Goal: Task Accomplishment & Management: Complete application form

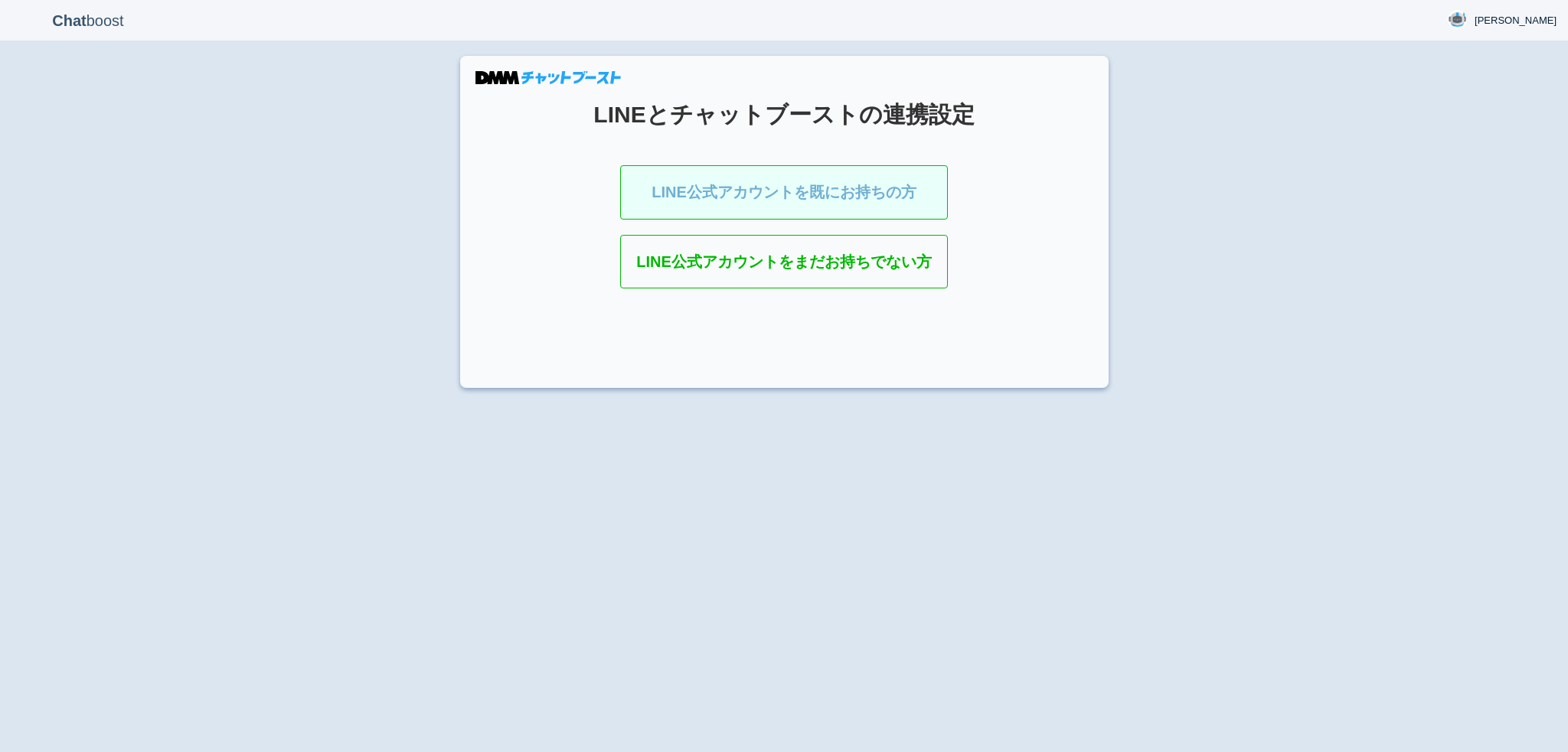
click at [756, 193] on link "LINE公式アカウントを既にお持ちの方" at bounding box center [783, 192] width 328 height 55
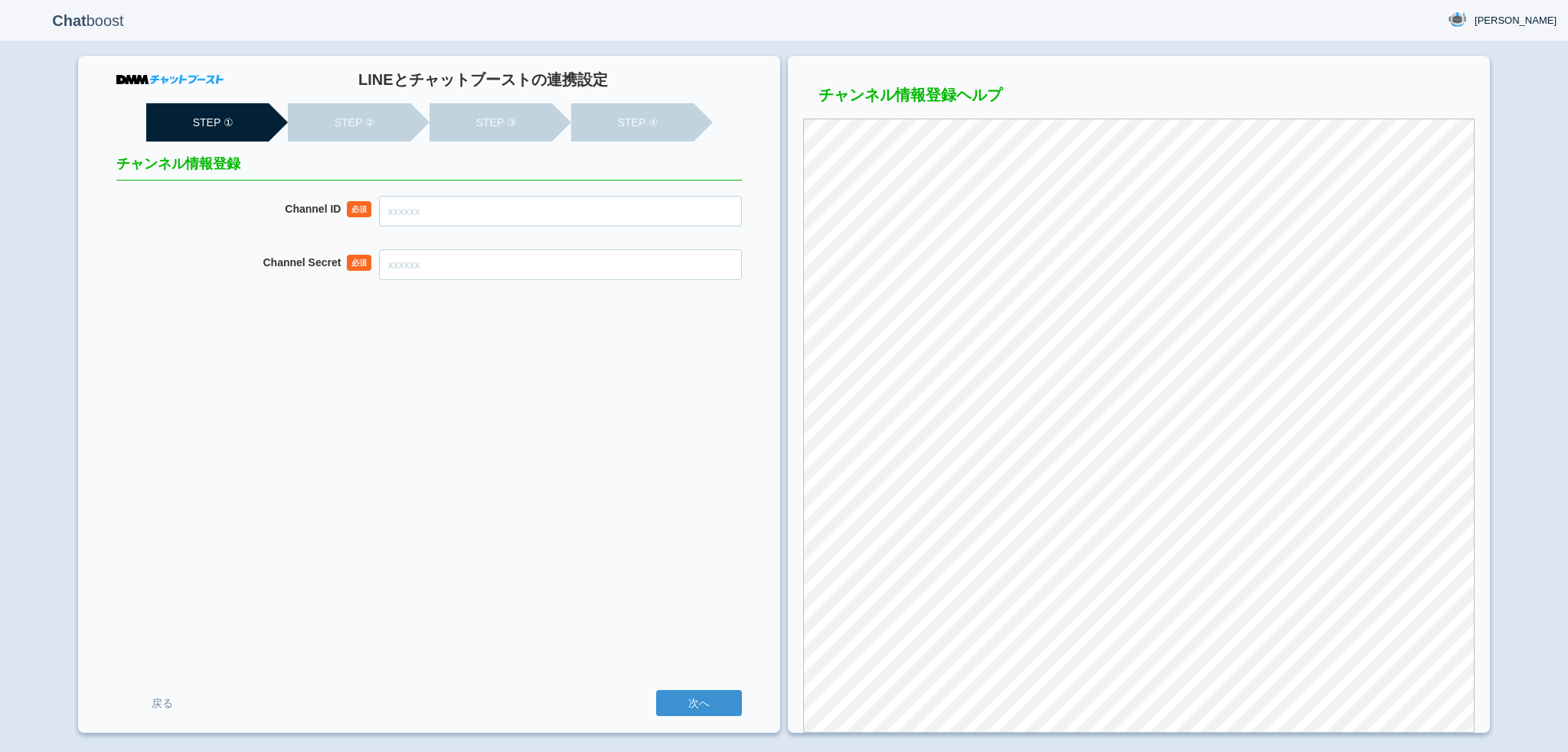
drag, startPoint x: 0, startPoint y: 0, endPoint x: 659, endPoint y: 214, distance: 692.9
click at [659, 214] on input "Channel ID" at bounding box center [560, 211] width 363 height 31
paste input "2007915235"
type input "2007915235"
paste input "41d9fb6ed1f88fd630c0a6ba450a9b06"
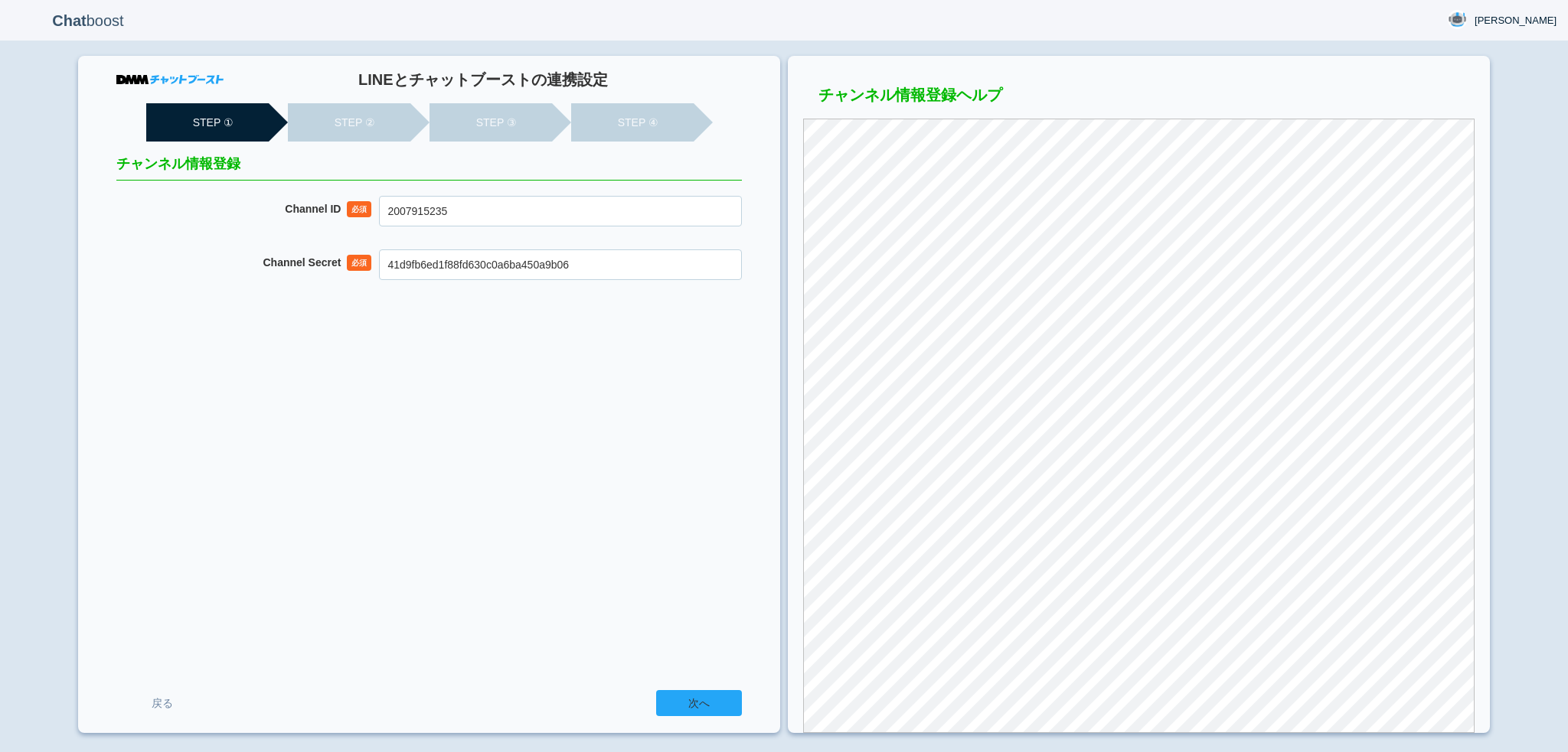
type input "41d9fb6ed1f88fd630c0a6ba450a9b06"
click at [683, 690] on input "次へ" at bounding box center [699, 703] width 85 height 26
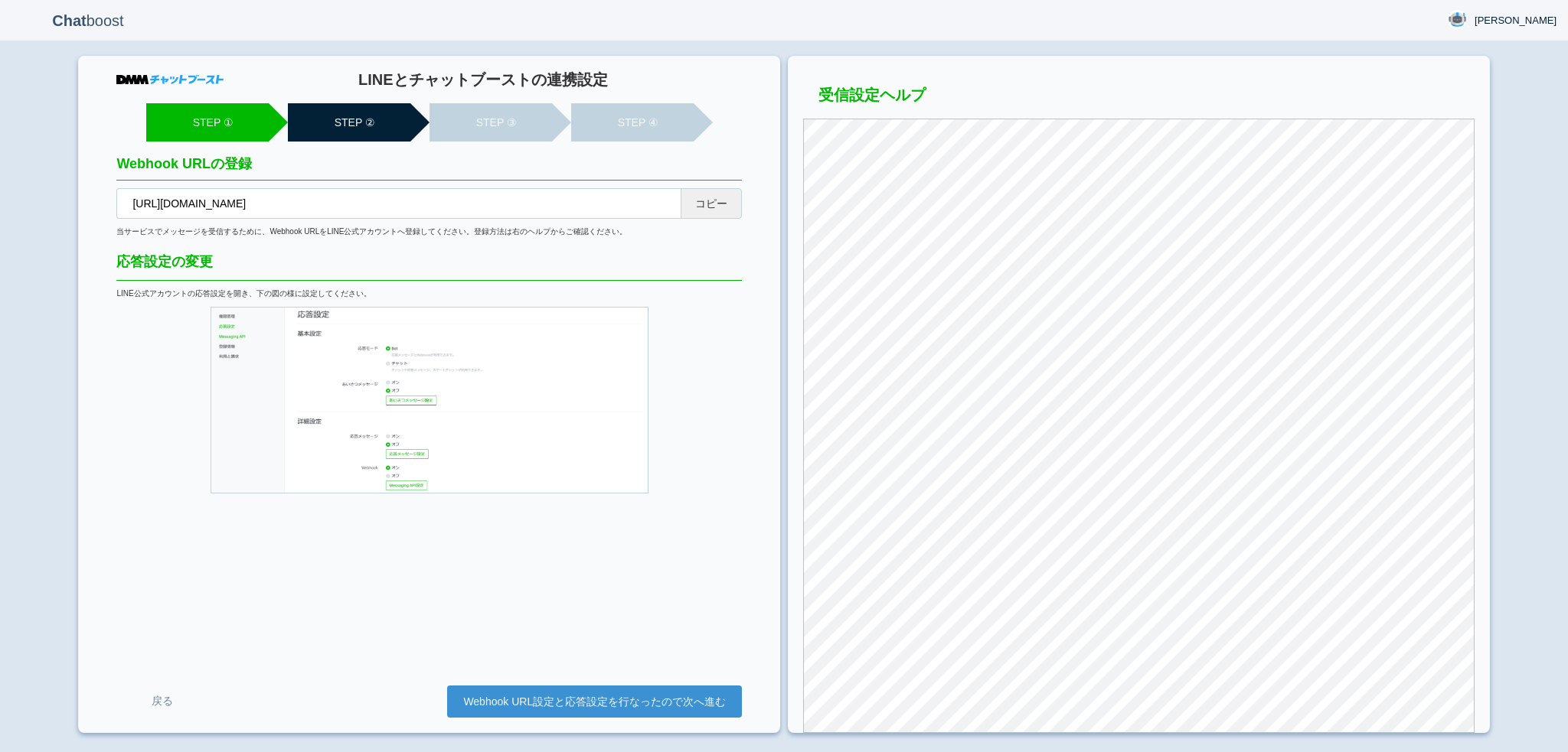
click at [728, 224] on div "LINEとチャットブーストの連携設定 STEP ① STEP ② STEP ③ STEP ④ Webhook URLの登録 https://cb-admin.…" at bounding box center [429, 394] width 702 height 677
click at [723, 215] on button "コピー" at bounding box center [712, 203] width 61 height 31
click at [556, 715] on link "Webhook URL設定と応答設定を行なったので次へ進む" at bounding box center [594, 701] width 294 height 32
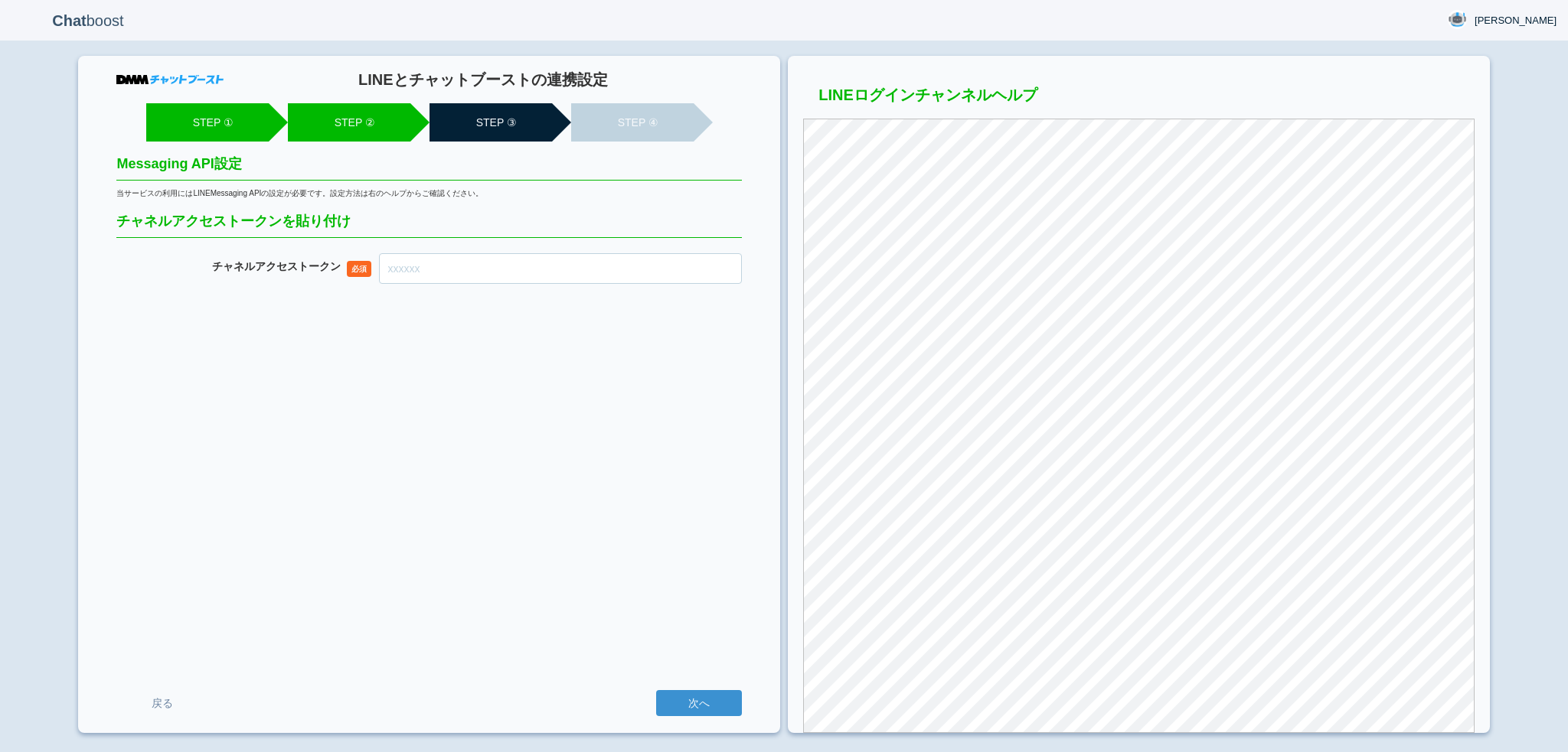
click at [407, 279] on input "チャネル アクセストークン" at bounding box center [560, 268] width 363 height 31
paste input "bW0IXECYDhKjBPuYjsJFqJ0b9WEfJOq/qWWRtQjIbqkGsggCMBUX8CQo8ovrSjh9QL3PnAaDMZAt8k5…"
type input "bW0IXECYDhKjBPuYjsJFqJ0b9WEfJOq/qWWRtQjIbqkGsggCMBUX8CQo8ovrSjh9QL3PnAaDMZAt8k5…"
click at [656, 690] on input "次へ" at bounding box center [699, 703] width 85 height 26
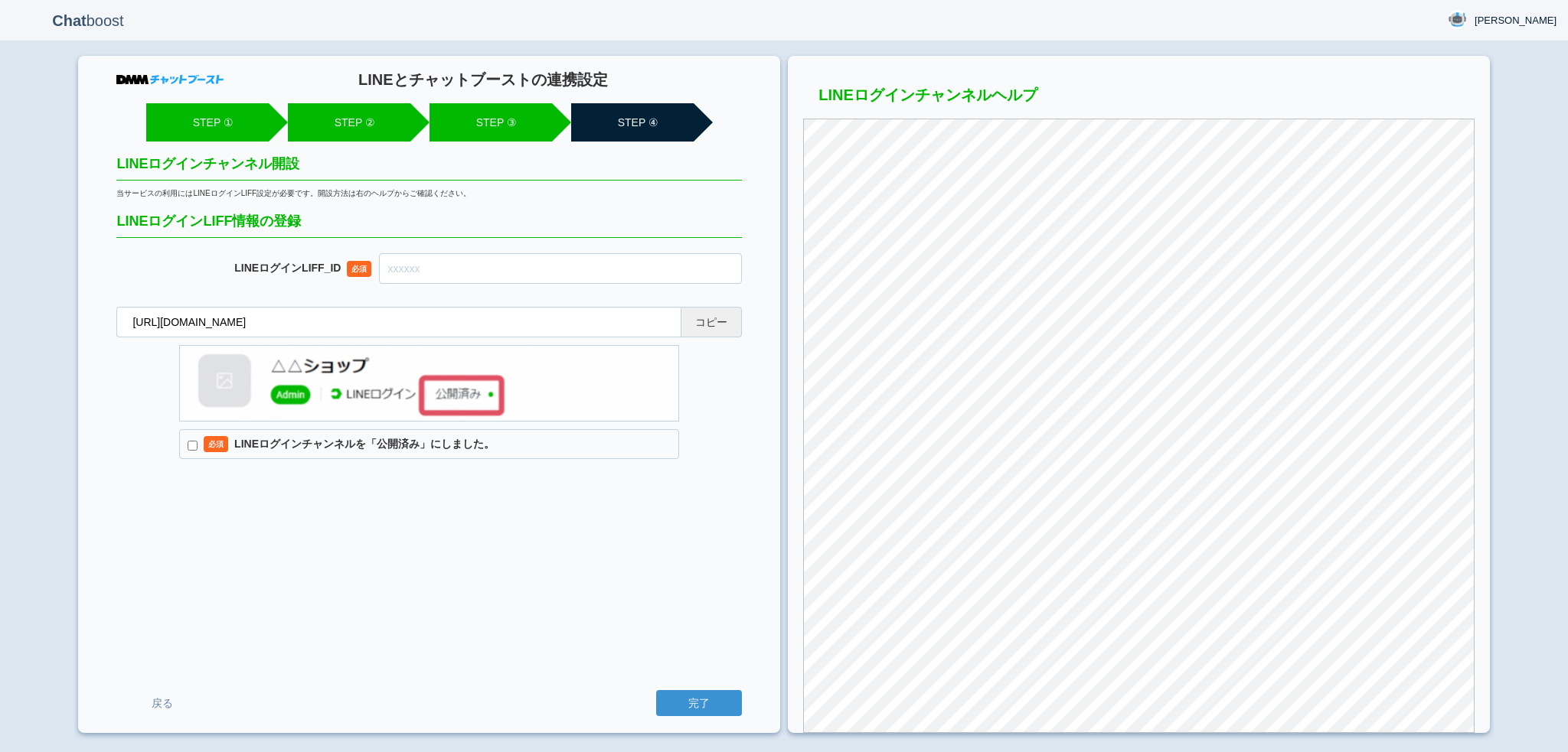
click at [701, 329] on button "コピー" at bounding box center [712, 321] width 61 height 31
click at [539, 263] on input "text" at bounding box center [560, 268] width 363 height 31
paste input "2007915489-JP1go5a9"
type input "2007915489-JP1go5a9"
click at [398, 446] on label "必須 LINEログインチャンネルを「公開済み」にしました。" at bounding box center [429, 444] width 500 height 31
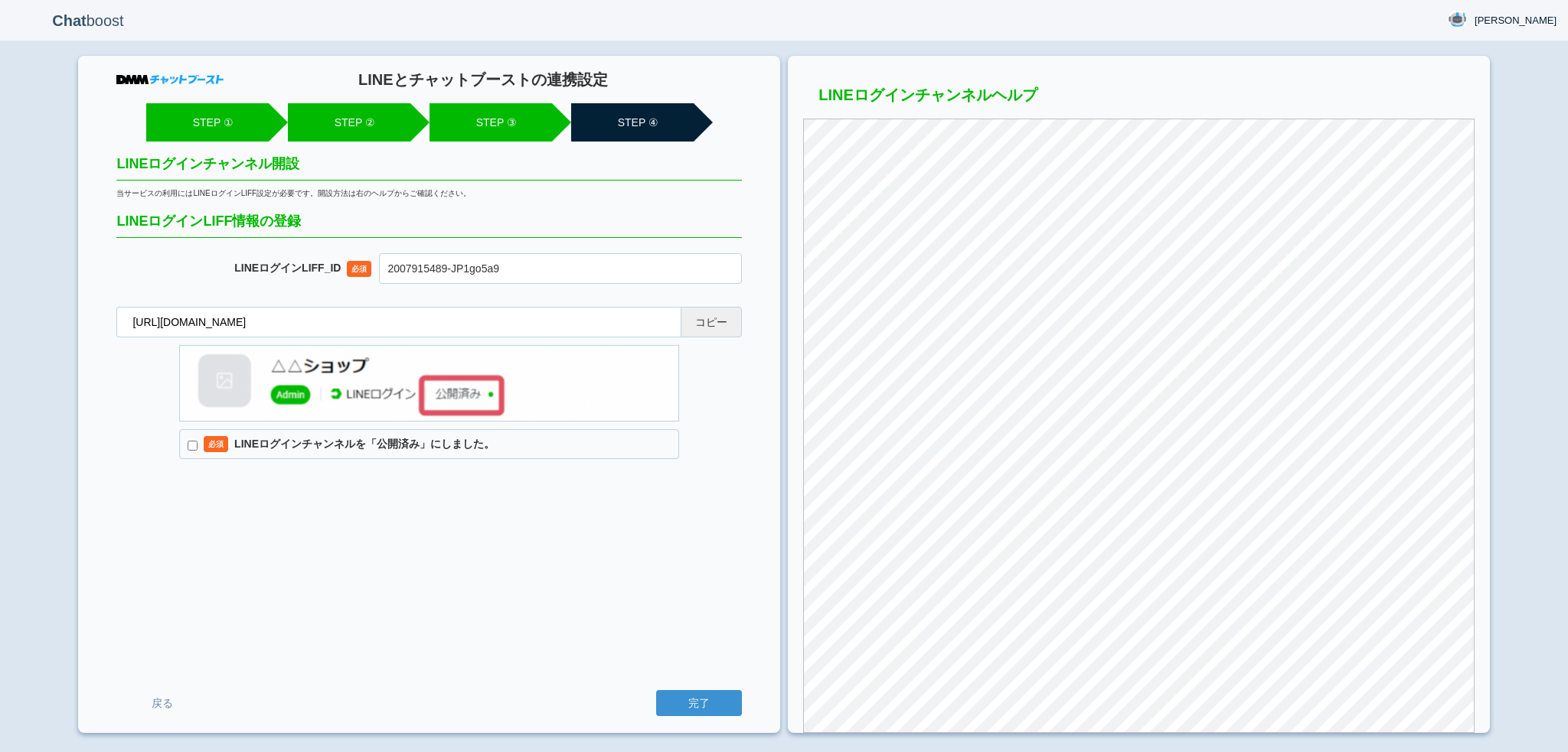
click at [198, 446] on input "必須 LINEログインチャンネルを「公開済み」にしました。" at bounding box center [192, 446] width 10 height 10
checkbox input "true"
click at [712, 703] on input "完了" at bounding box center [699, 703] width 85 height 26
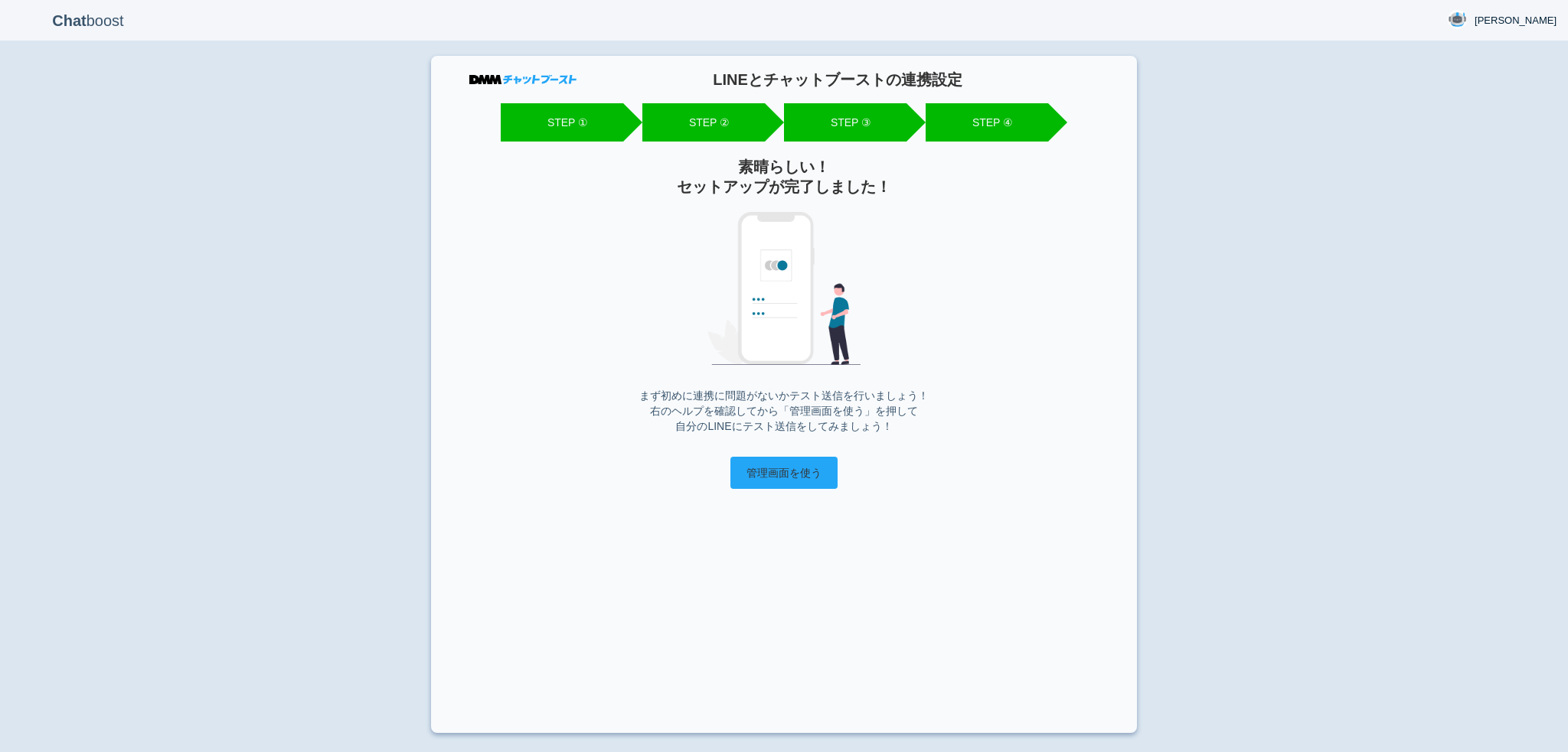
click at [777, 460] on input "管理画面を使う" at bounding box center [783, 473] width 107 height 32
